Goal: Transaction & Acquisition: Purchase product/service

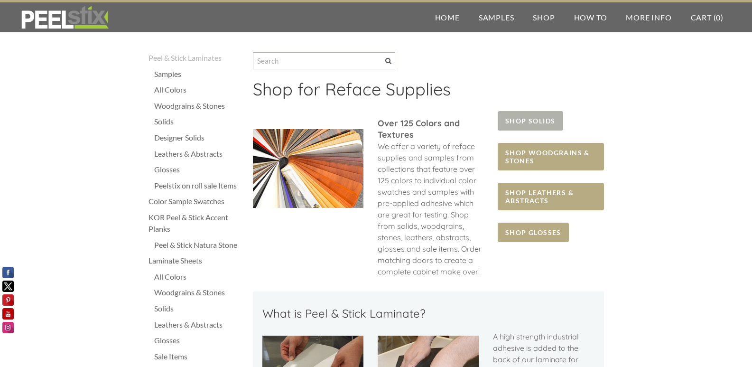
click at [524, 122] on span "SHOP SOLIDS" at bounding box center [530, 120] width 65 height 19
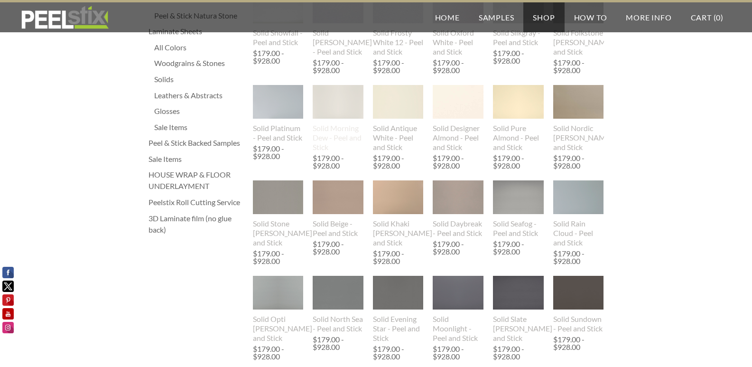
scroll to position [237, 0]
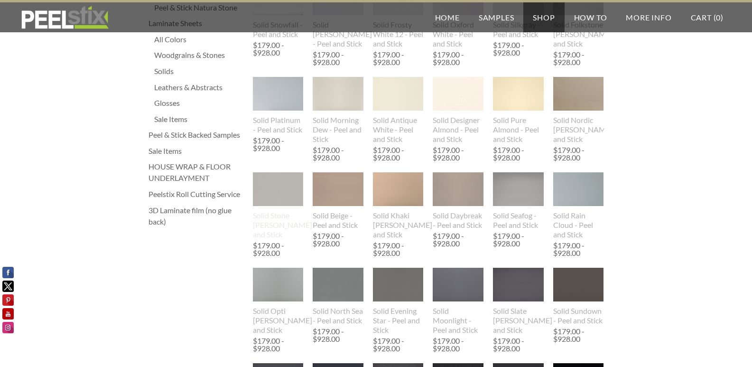
click at [283, 201] on img at bounding box center [278, 189] width 51 height 65
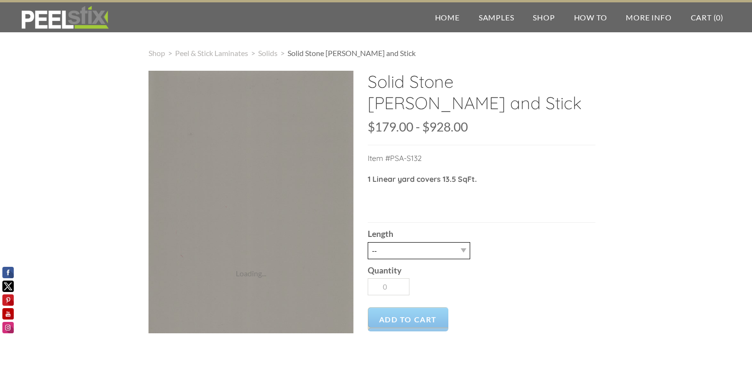
click at [465, 250] on select "-- 3LY 10LY 15LY 30LY" at bounding box center [419, 250] width 103 height 17
select select "30LY"
click at [368, 242] on select "-- 3LY 10LY 15LY 30LY" at bounding box center [419, 250] width 103 height 17
type input "1"
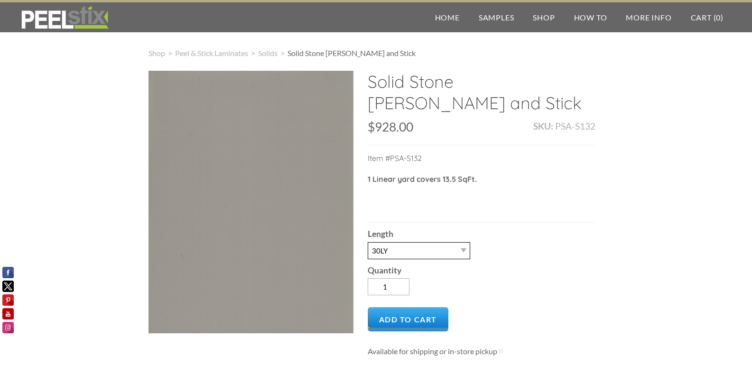
click at [465, 252] on select "-- 3LY 10LY 15LY 30LY" at bounding box center [419, 250] width 103 height 17
select select "10LY"
click at [368, 242] on select "-- 3LY 10LY 15LY 30LY" at bounding box center [419, 250] width 103 height 17
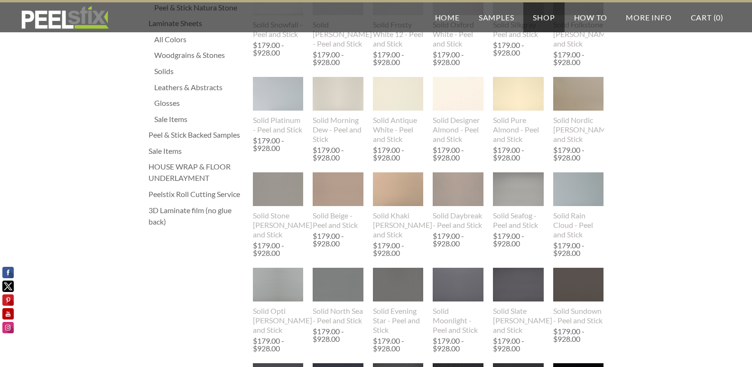
click at [169, 209] on div "3D Laminate film (no glue back)" at bounding box center [196, 216] width 95 height 23
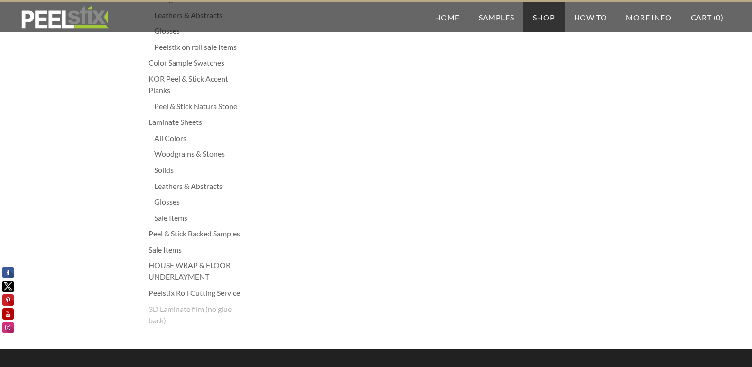
scroll to position [190, 0]
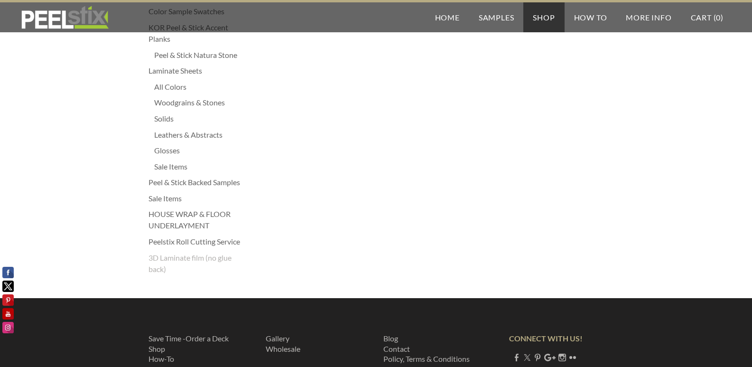
click at [160, 120] on div "Solids" at bounding box center [198, 118] width 89 height 11
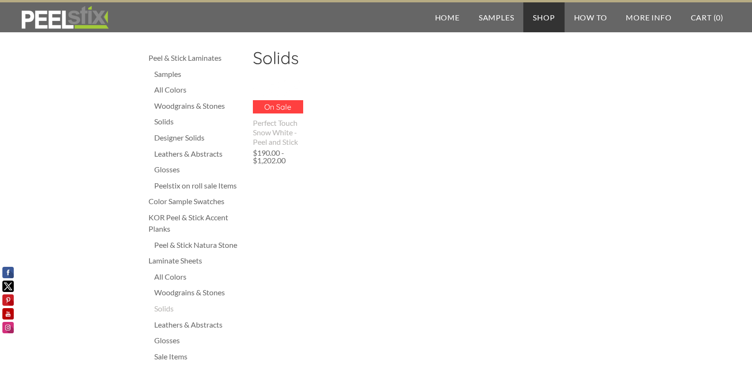
click at [169, 274] on div "All Colors" at bounding box center [198, 276] width 89 height 11
